Goal: Task Accomplishment & Management: Use online tool/utility

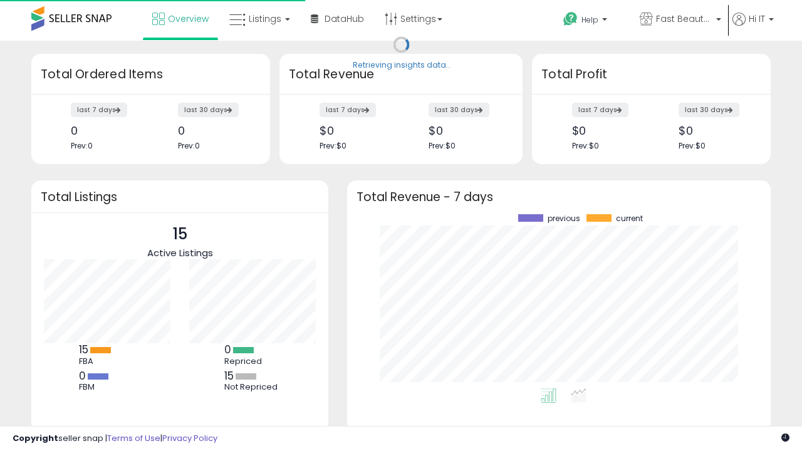
scroll to position [174, 399]
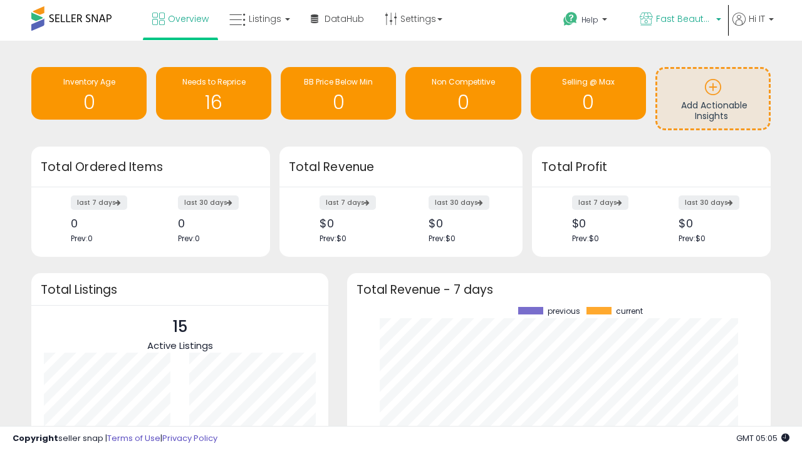
click at [679, 20] on span "Fast Beauty ([GEOGRAPHIC_DATA])" at bounding box center [684, 19] width 56 height 13
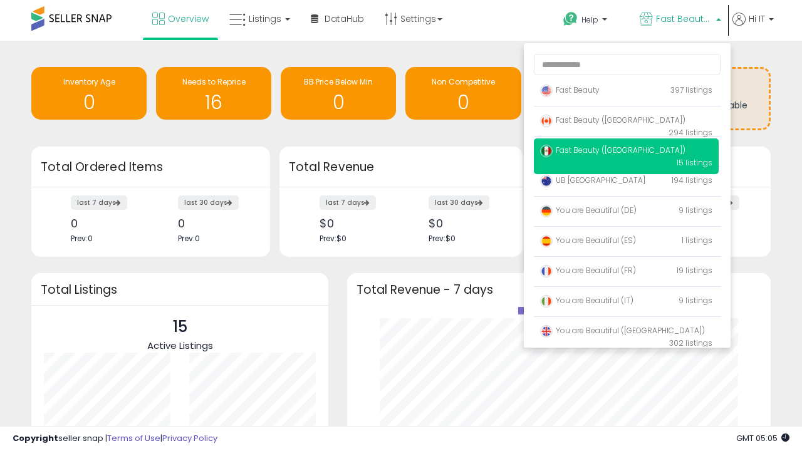
click at [626, 122] on span "Fast Beauty ([GEOGRAPHIC_DATA])" at bounding box center [612, 120] width 145 height 11
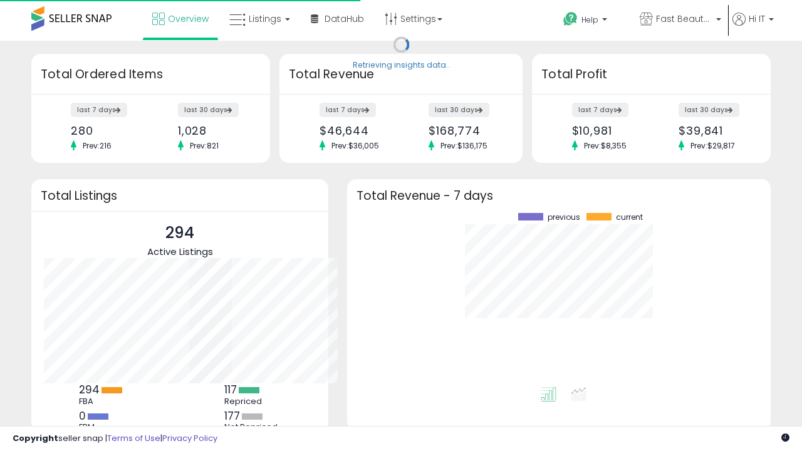
scroll to position [174, 399]
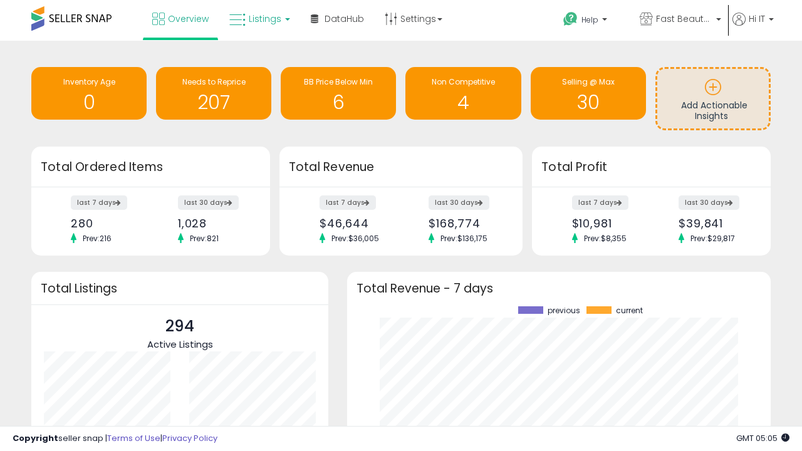
click at [258, 19] on span "Listings" at bounding box center [265, 19] width 33 height 13
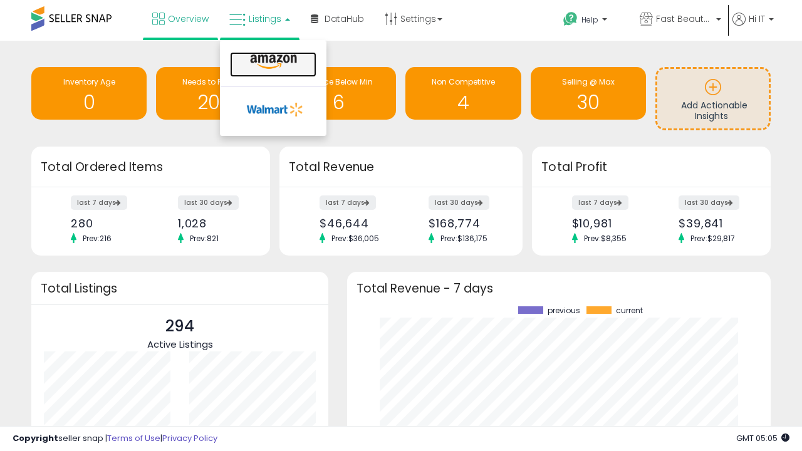
click at [272, 62] on icon at bounding box center [273, 62] width 55 height 16
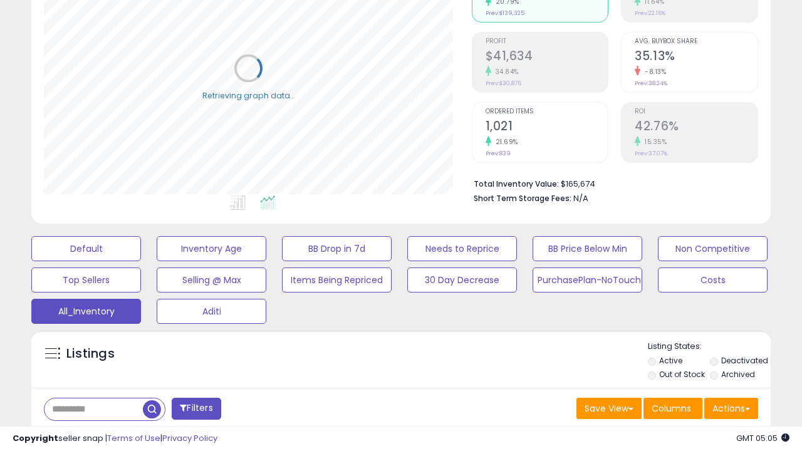
scroll to position [374, 0]
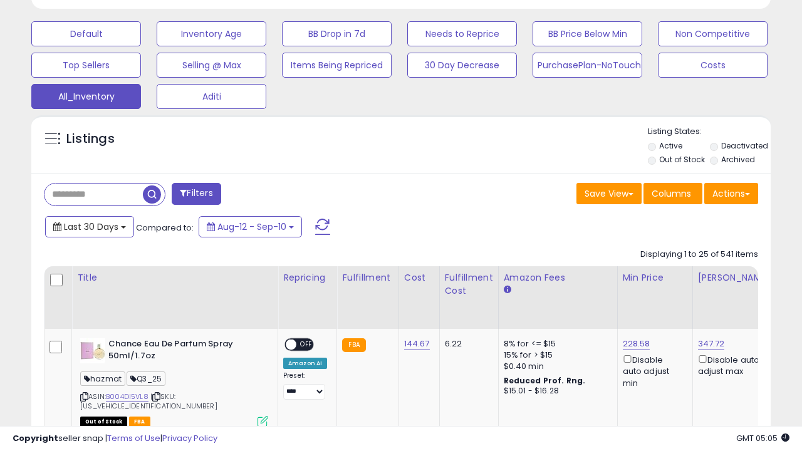
click at [89, 226] on span "Last 30 Days" at bounding box center [91, 227] width 55 height 13
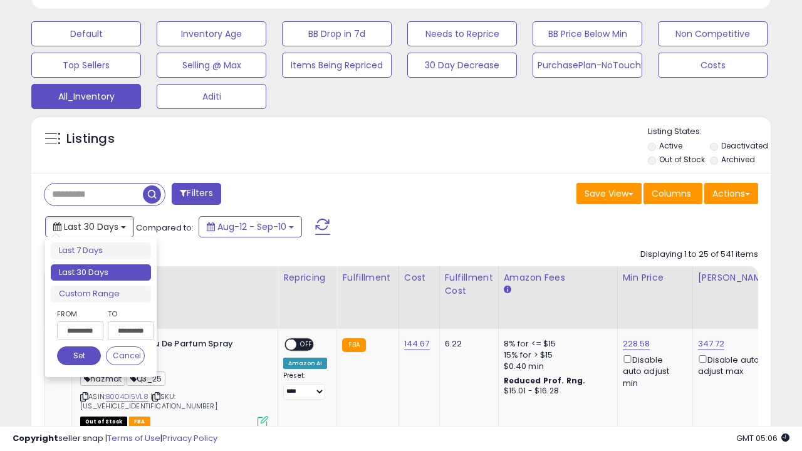
scroll to position [257, 428]
click at [101, 273] on li "Last 30 Days" at bounding box center [101, 273] width 100 height 17
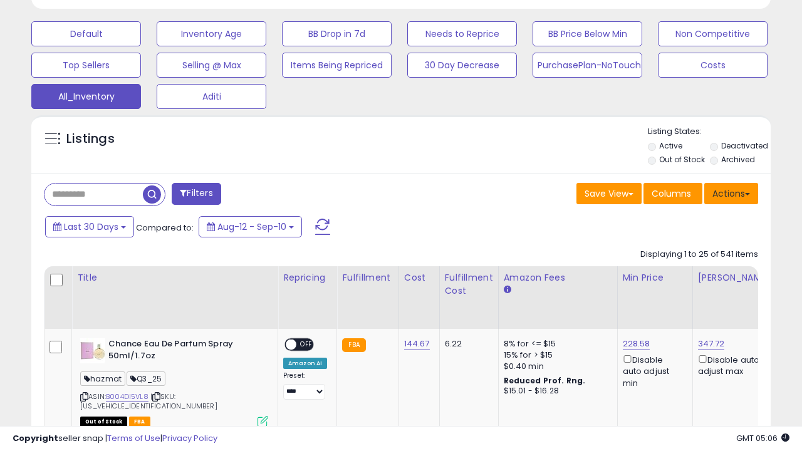
click at [732, 192] on button "Actions" at bounding box center [732, 193] width 54 height 21
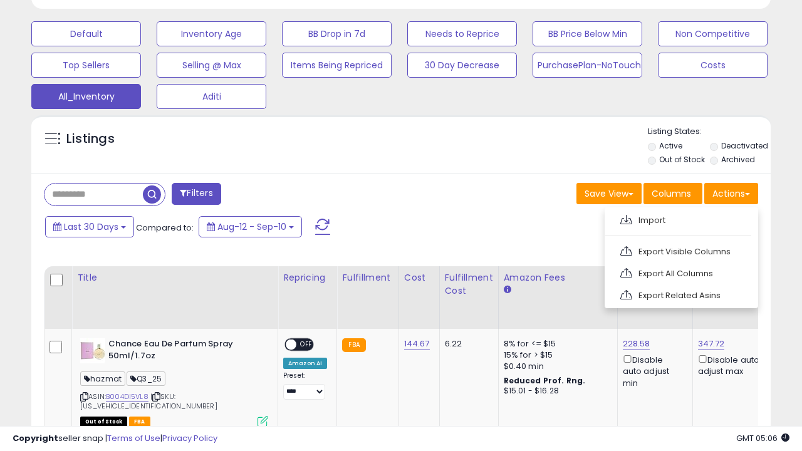
click at [680, 272] on link "Export All Columns" at bounding box center [680, 273] width 137 height 19
